Goal: Transaction & Acquisition: Purchase product/service

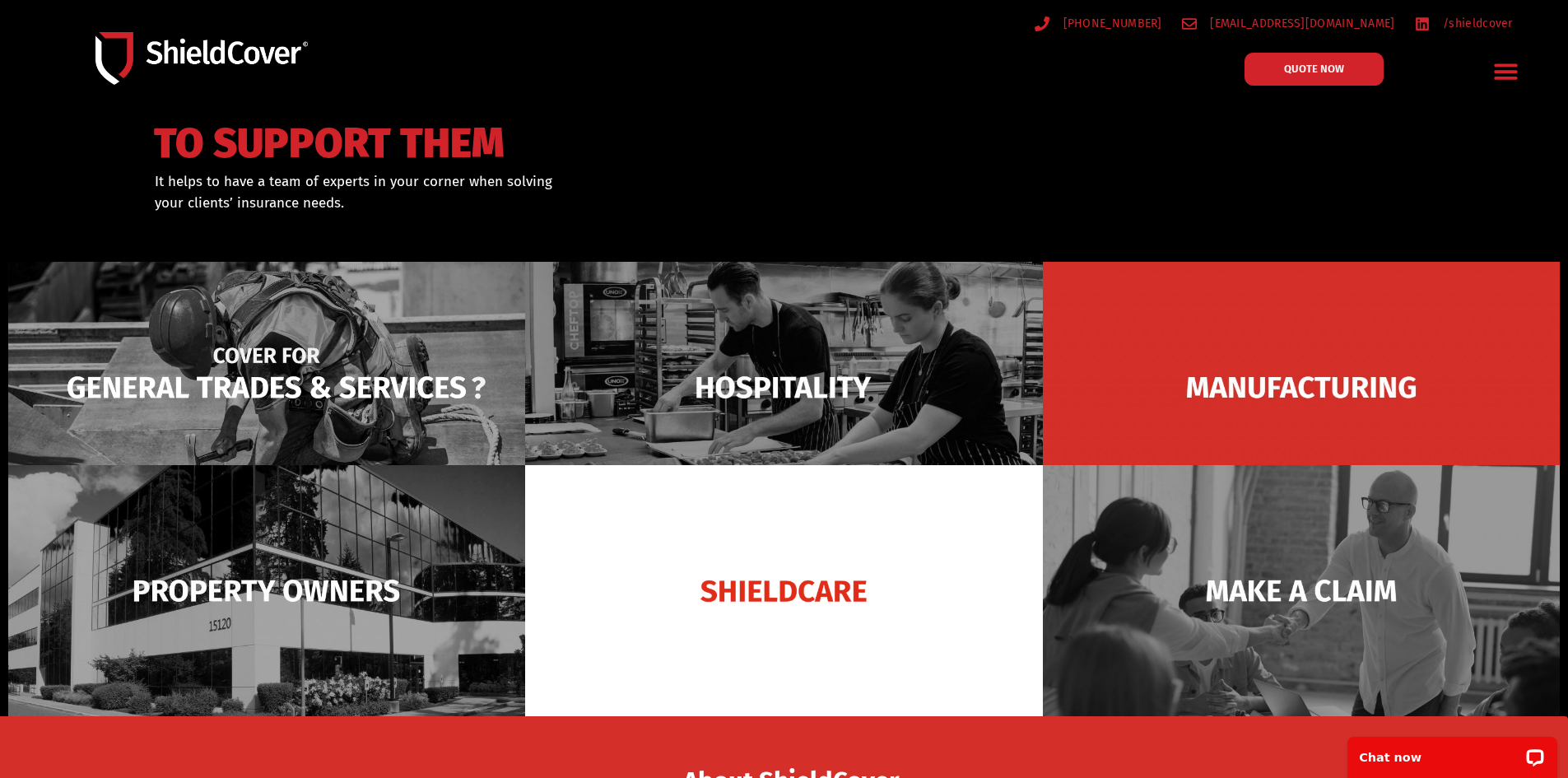
scroll to position [82, 0]
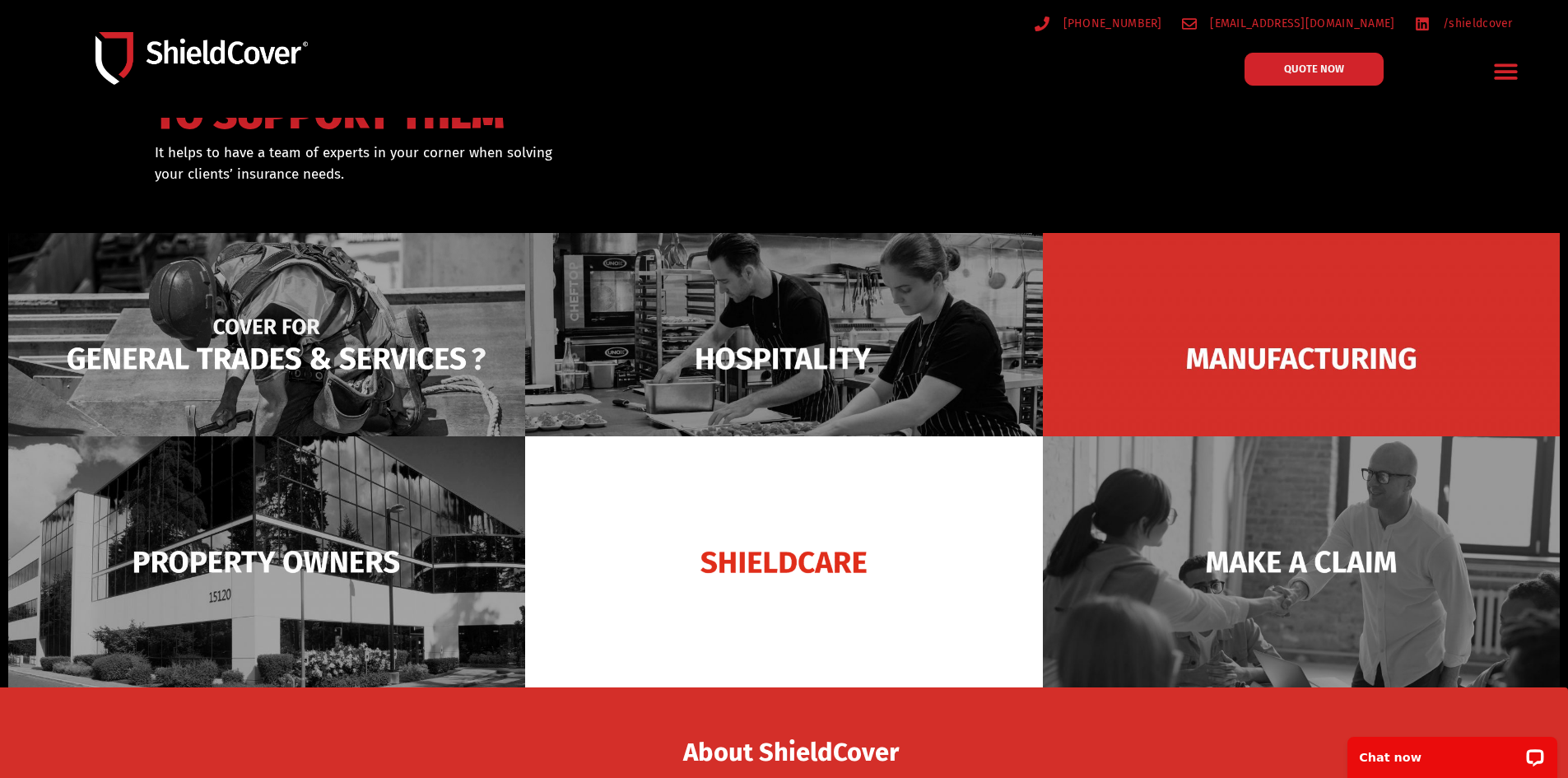
click at [303, 327] on img at bounding box center [267, 359] width 517 height 251
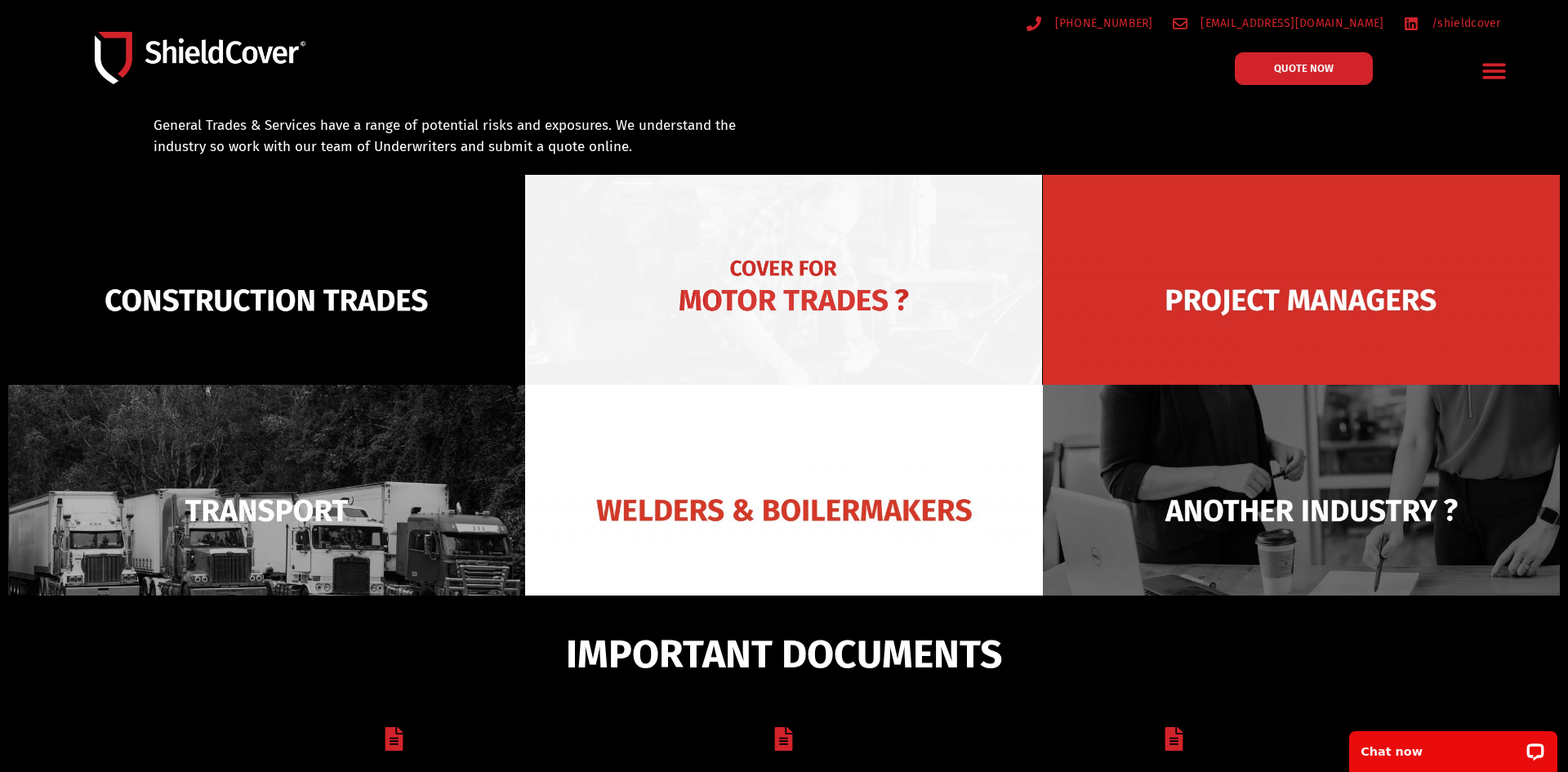
scroll to position [117, 0]
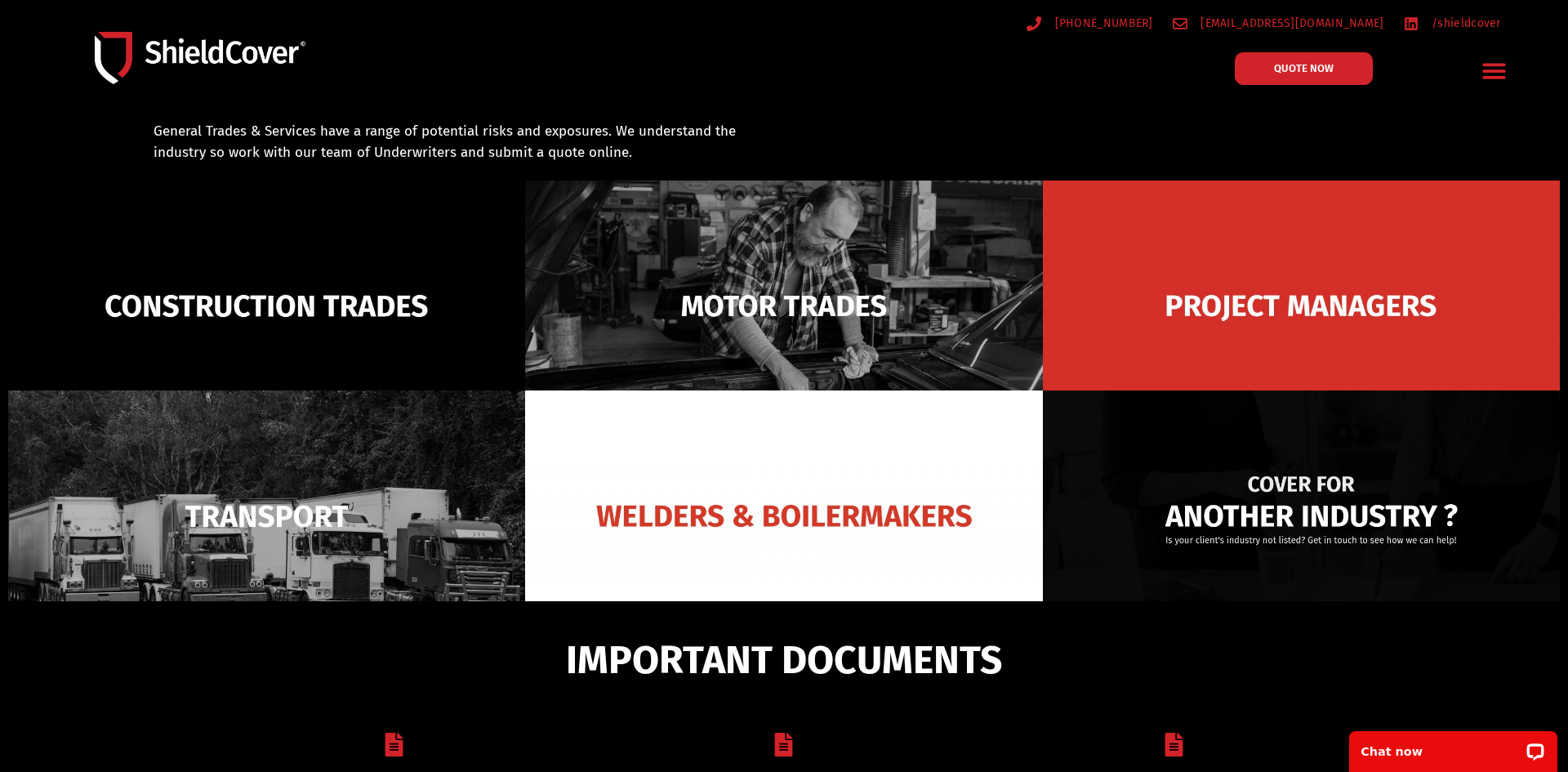
click at [1202, 503] on img at bounding box center [1301, 516] width 517 height 251
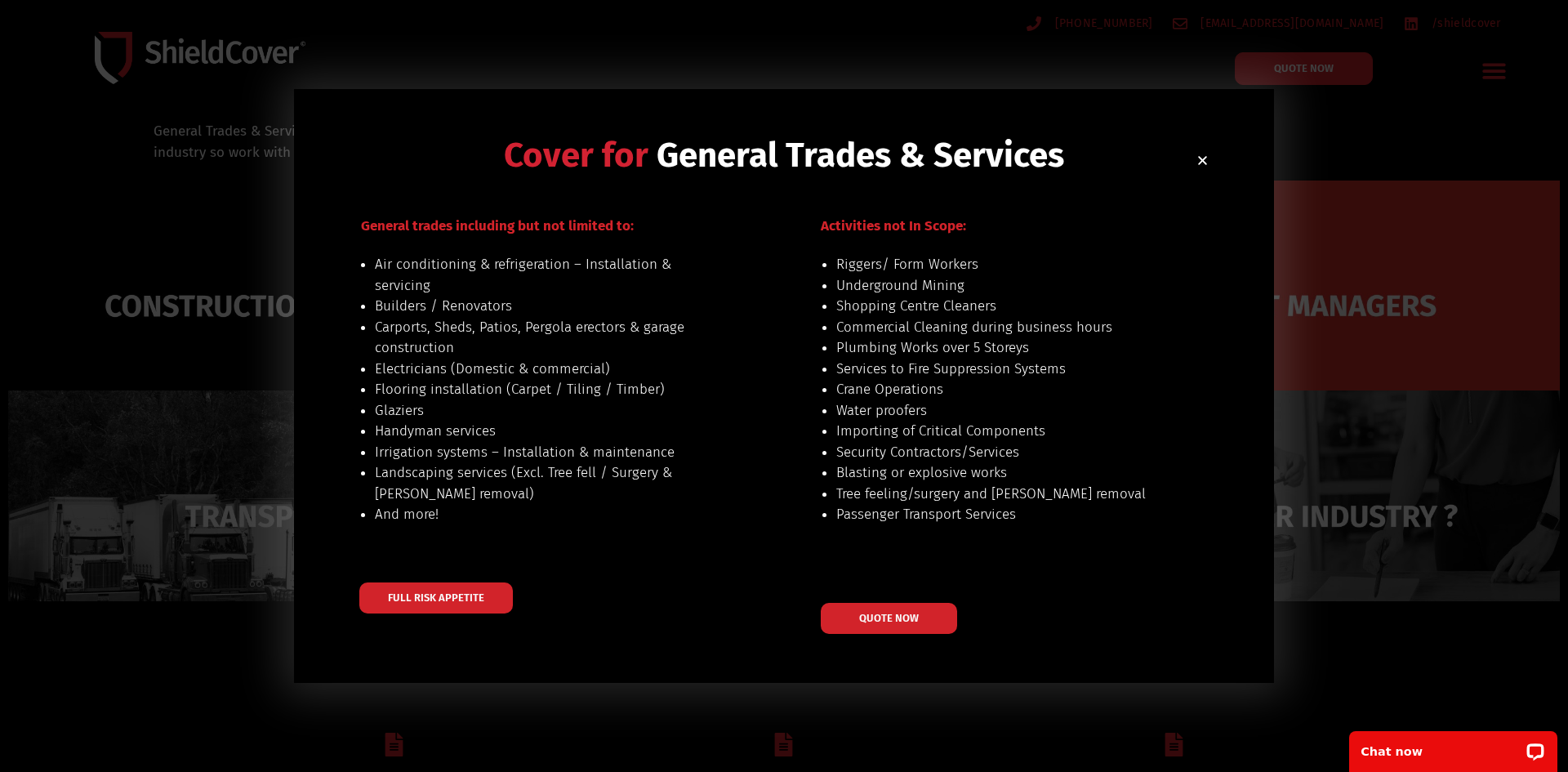
click at [1199, 161] on icon "Close" at bounding box center [1202, 160] width 13 height 13
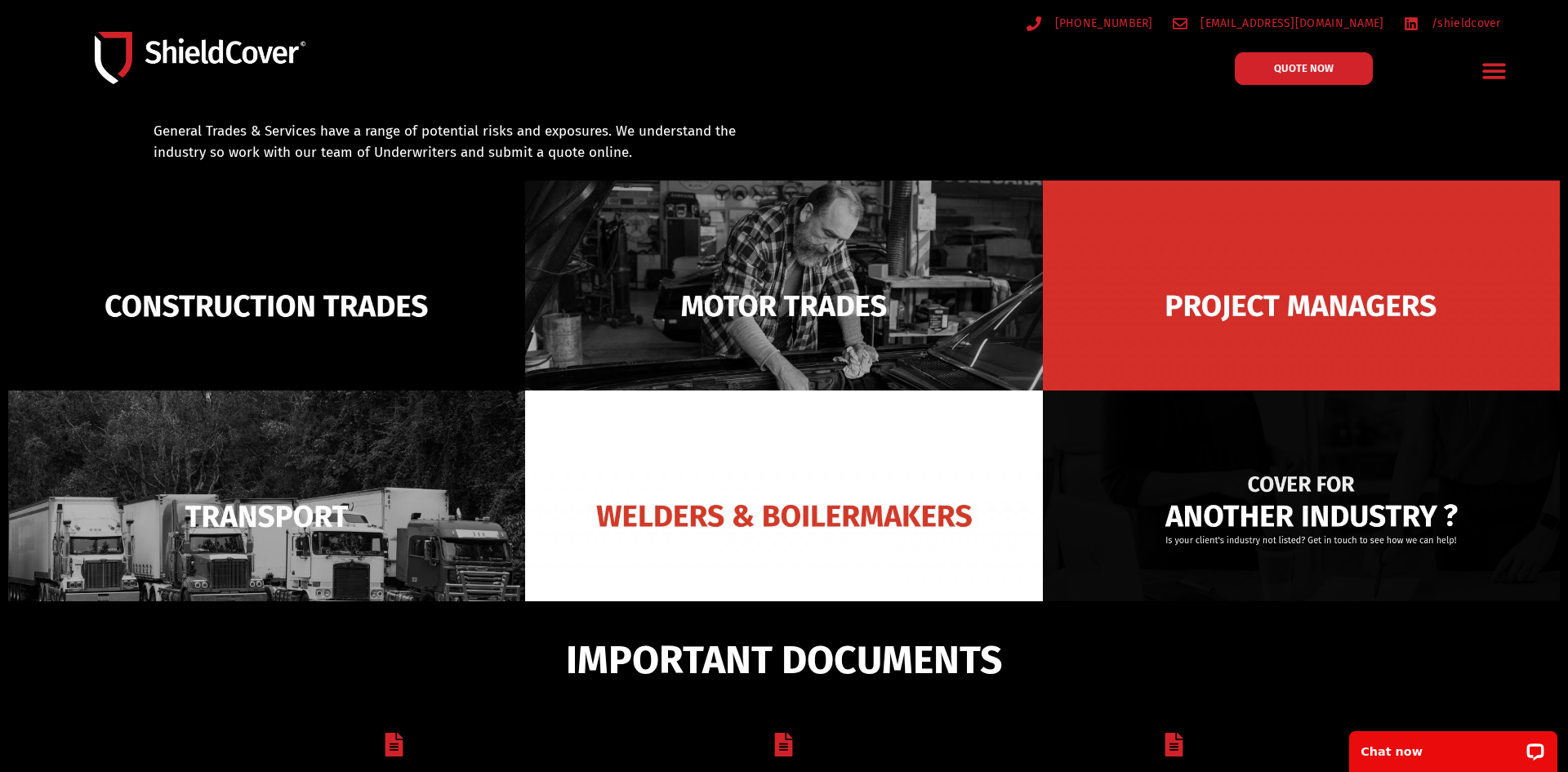
click at [1236, 486] on img at bounding box center [1301, 516] width 517 height 251
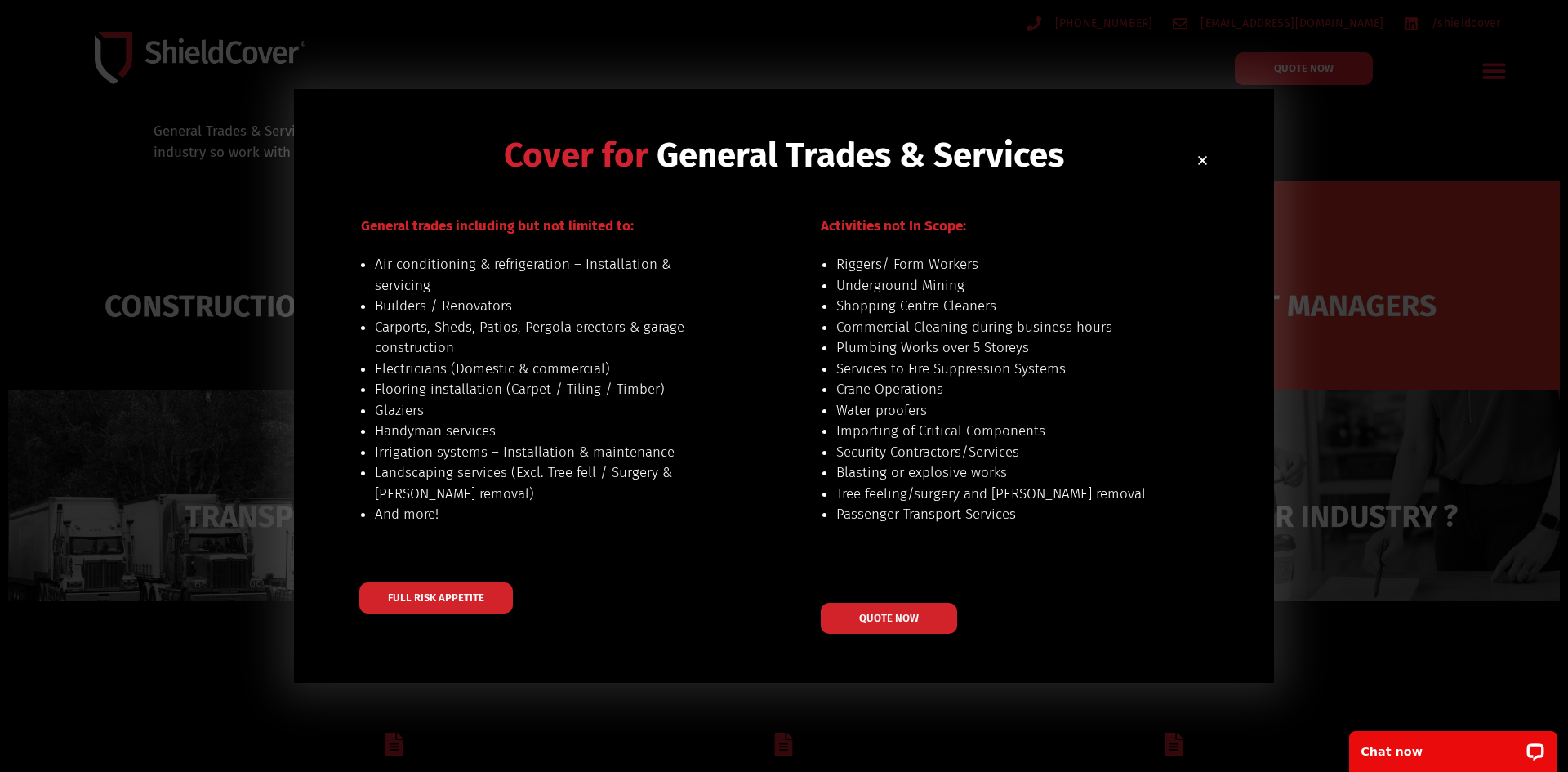
click at [1453, 170] on div "Cover for General Trades & Services General trades including but not limited to…" at bounding box center [784, 386] width 1568 height 772
